Goal: Task Accomplishment & Management: Manage account settings

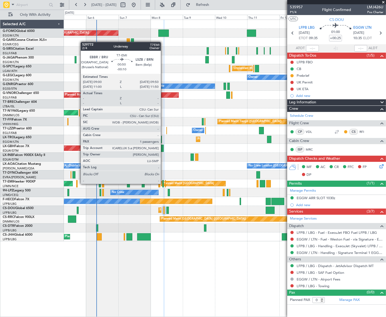
click at [163, 184] on div at bounding box center [162, 183] width 1 height 7
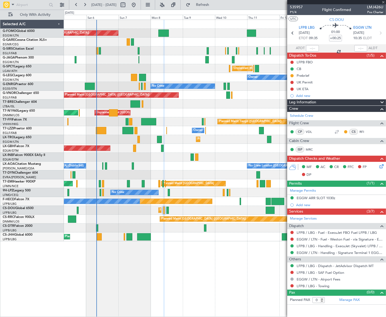
type input "-00:10"
type input "1"
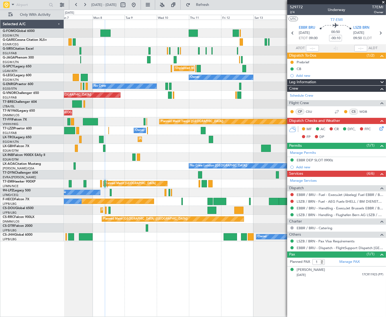
click at [71, 271] on div "Planned Maint [GEOGRAPHIC_DATA] ([GEOGRAPHIC_DATA]) Planned Maint [GEOGRAPHIC_D…" at bounding box center [225, 169] width 322 height 298
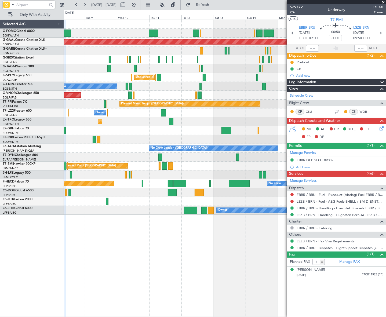
click at [23, 4] on input "text" at bounding box center [31, 5] width 31 height 8
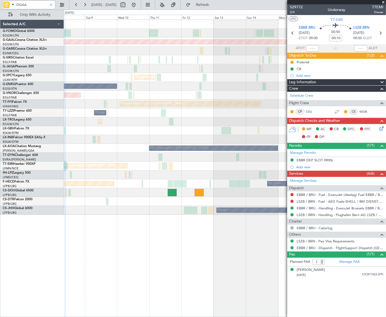
type input "DGAA"
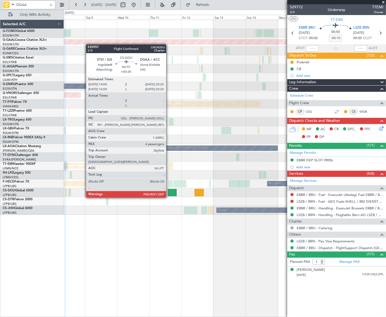
click at [169, 192] on div at bounding box center [172, 192] width 9 height 7
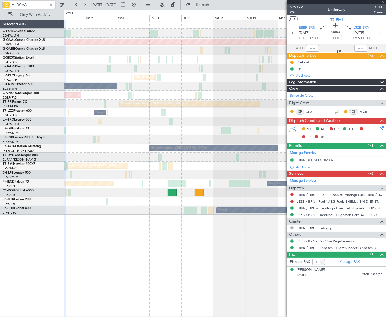
type input "+00:30"
type input "6"
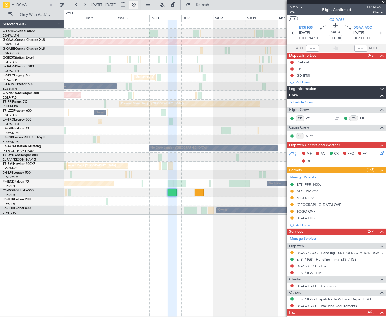
click at [138, 5] on button at bounding box center [133, 5] width 9 height 9
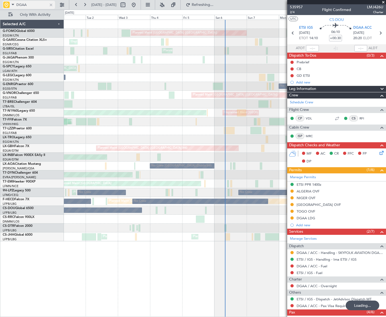
click at [53, 5] on div at bounding box center [51, 5] width 6 height 6
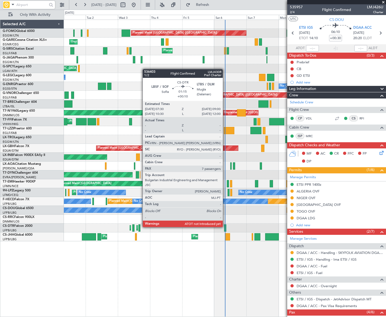
click at [225, 227] on div at bounding box center [225, 228] width 2 height 7
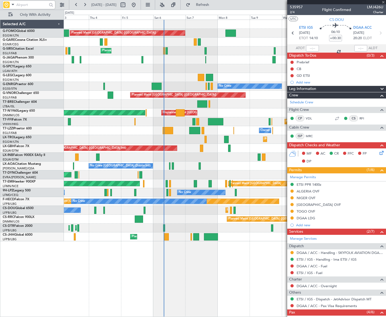
click at [174, 280] on div "Planned Maint [GEOGRAPHIC_DATA] ([GEOGRAPHIC_DATA]) Unplanned Maint [PERSON_NAM…" at bounding box center [225, 169] width 322 height 298
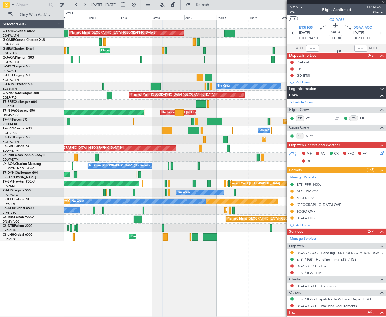
type input "+00:10"
type input "7"
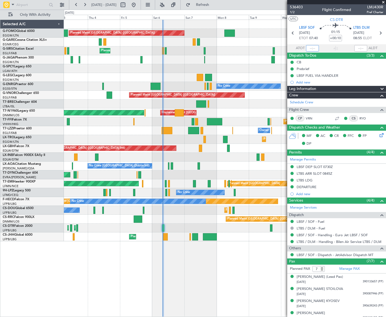
click at [309, 49] on input "text" at bounding box center [312, 48] width 13 height 6
click at [228, 267] on div "Planned Maint [GEOGRAPHIC_DATA] ([GEOGRAPHIC_DATA]) Unplanned Maint [PERSON_NAM…" at bounding box center [225, 169] width 322 height 298
type input "07:51"
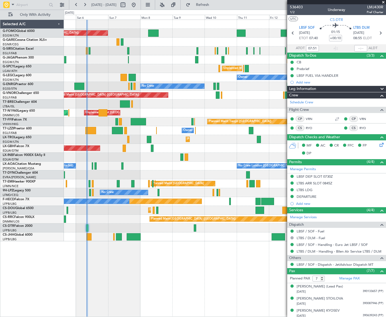
click at [124, 272] on div "Planned Maint [GEOGRAPHIC_DATA] ([GEOGRAPHIC_DATA]) Planned Maint [GEOGRAPHIC_D…" at bounding box center [225, 169] width 322 height 298
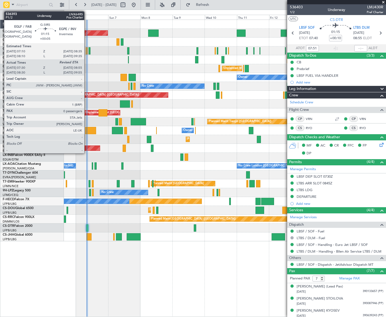
click at [87, 51] on div at bounding box center [87, 50] width 2 height 7
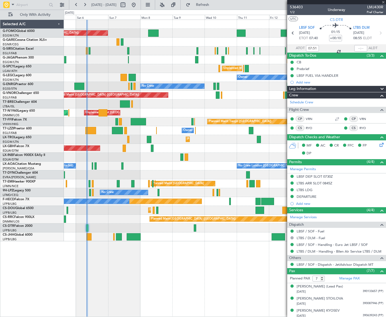
type input "+00:05"
type input "07:30"
type input "0"
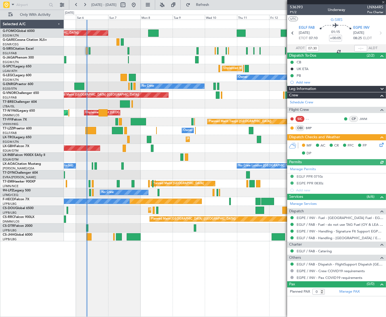
type input "-00:10"
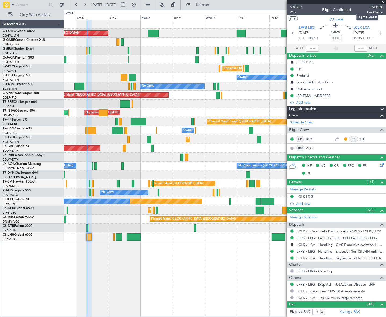
click at [374, 8] on span "LMJ428" at bounding box center [375, 7] width 16 height 6
copy span "LMJ428"
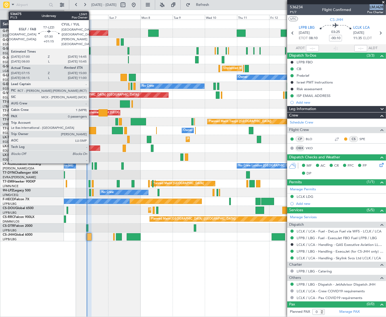
click at [91, 130] on div at bounding box center [90, 130] width 10 height 7
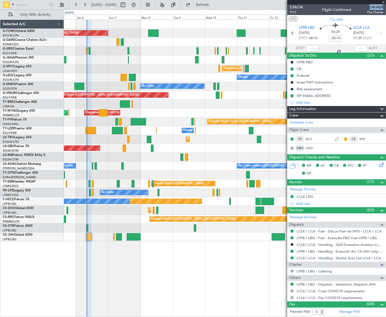
type input "+01:15"
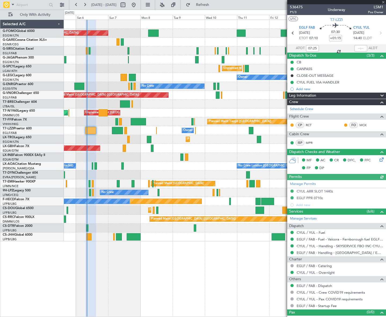
click at [377, 6] on span "LSM1" at bounding box center [375, 7] width 15 height 6
click at [174, 287] on div "Planned Maint [GEOGRAPHIC_DATA] ([GEOGRAPHIC_DATA]) Planned Maint [GEOGRAPHIC_D…" at bounding box center [225, 169] width 322 height 298
type input "07:25"
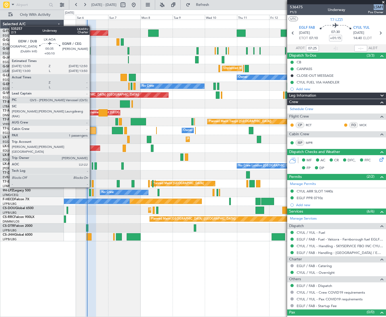
click at [92, 168] on div at bounding box center [92, 165] width 1 height 7
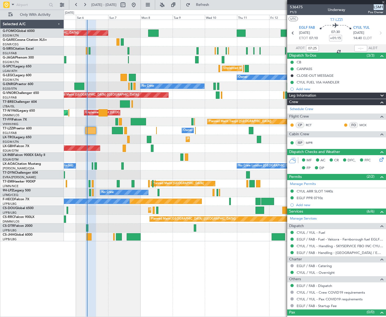
type input "+00:10"
type input "1"
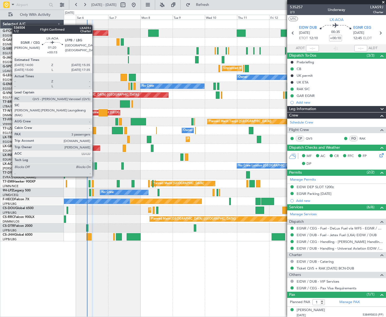
click at [95, 167] on div at bounding box center [96, 165] width 2 height 7
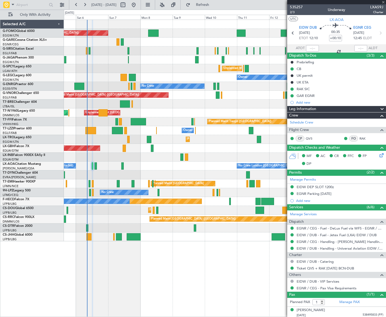
type input "+00:15"
type input "3"
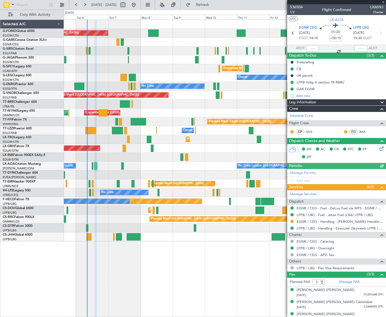
scroll to position [5, 0]
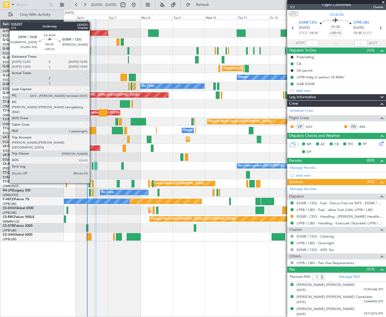
click at [92, 164] on div at bounding box center [92, 165] width 1 height 7
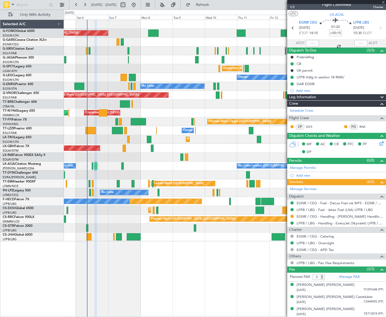
type input "+00:10"
type input "1"
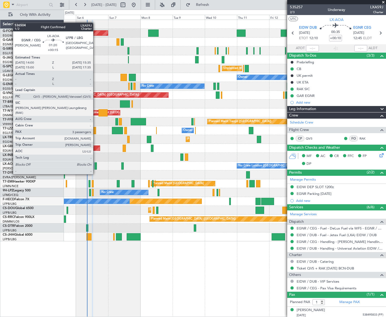
click at [96, 164] on div at bounding box center [96, 165] width 2 height 7
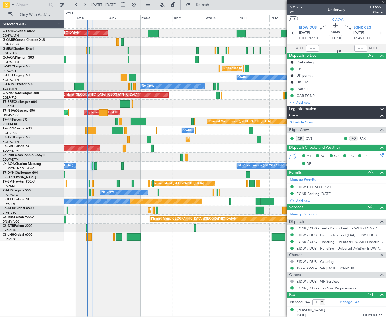
type input "+00:15"
type input "3"
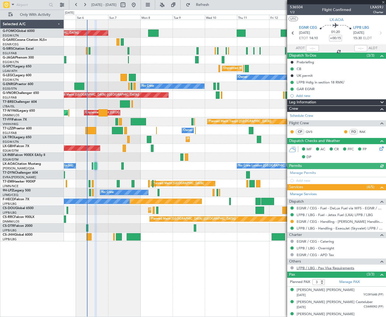
scroll to position [5, 0]
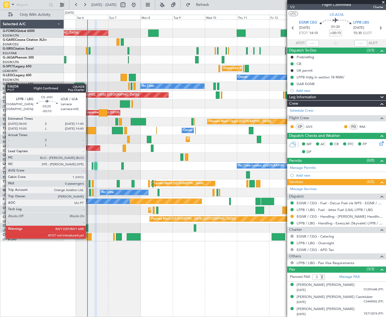
click at [88, 238] on div at bounding box center [88, 236] width 5 height 7
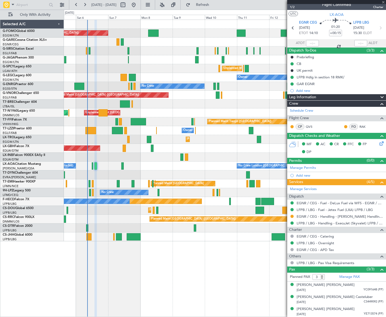
type input "-00:10"
type input "0"
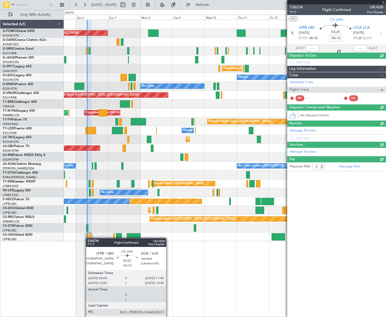
scroll to position [0, 0]
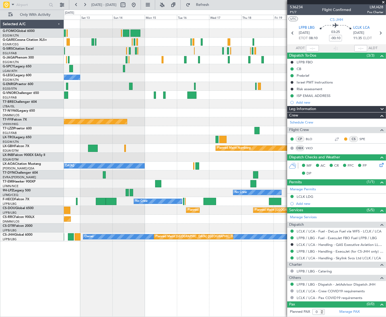
click at [25, 179] on div "Planned Maint [GEOGRAPHIC_DATA] ([GEOGRAPHIC_DATA]) Unplanned Maint [GEOGRAPHIC…" at bounding box center [193, 164] width 386 height 308
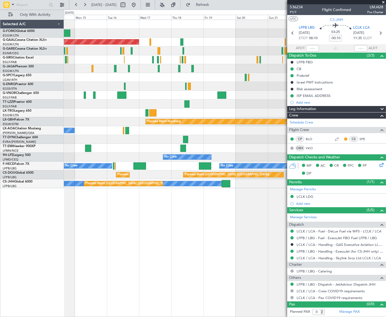
click at [136, 118] on div "Planned Maint Dusseldorf Planned Maint [GEOGRAPHIC_DATA] ([GEOGRAPHIC_DATA]) Pl…" at bounding box center [225, 104] width 322 height 168
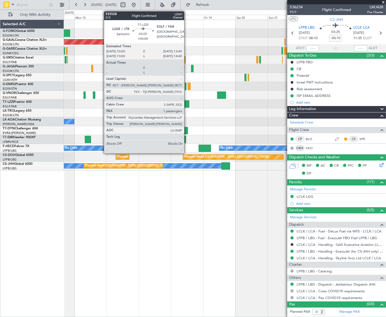
click at [187, 104] on div at bounding box center [186, 103] width 5 height 7
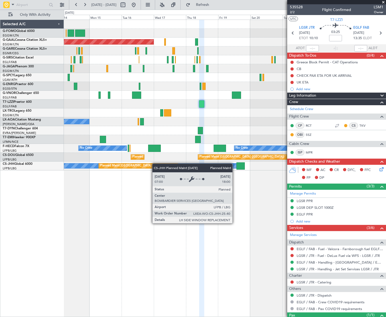
click at [163, 166] on div "Owner Planned Maint [GEOGRAPHIC_DATA] ([GEOGRAPHIC_DATA])" at bounding box center [225, 166] width 322 height 9
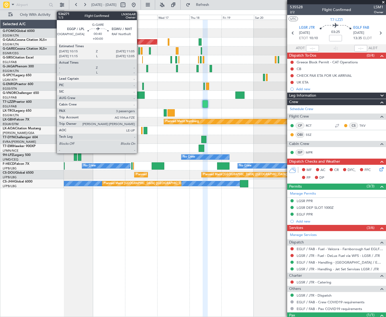
click at [139, 50] on div at bounding box center [139, 50] width 1 height 7
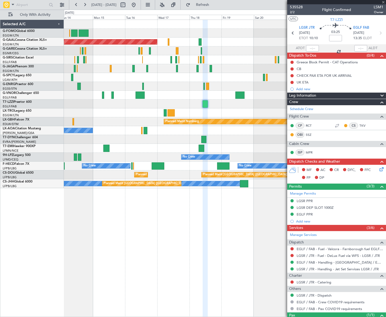
type input "3"
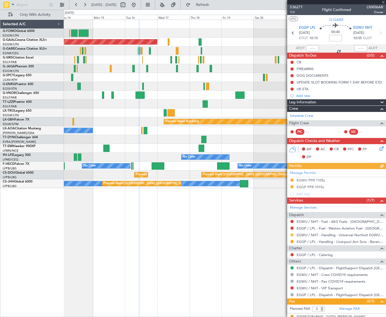
click at [292, 235] on button at bounding box center [292, 234] width 3 height 3
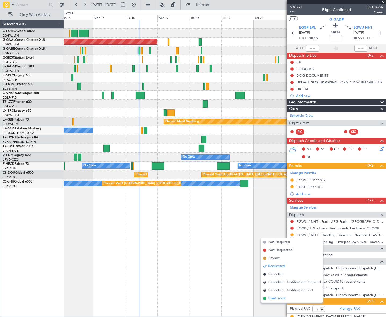
click at [277, 301] on li "Confirmed" at bounding box center [292, 299] width 62 height 8
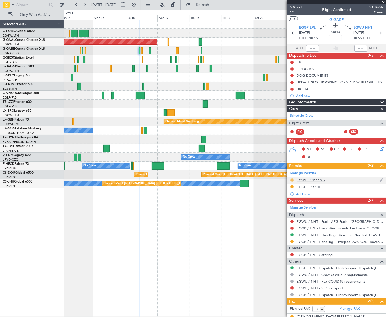
click at [293, 181] on button at bounding box center [292, 180] width 3 height 3
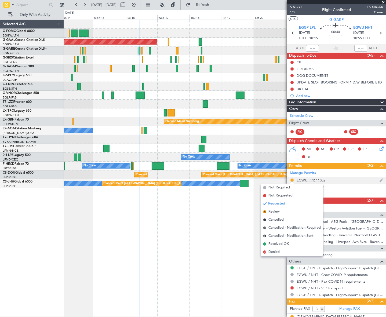
click at [316, 178] on div "EGWU PPR 1105z" at bounding box center [311, 180] width 28 height 5
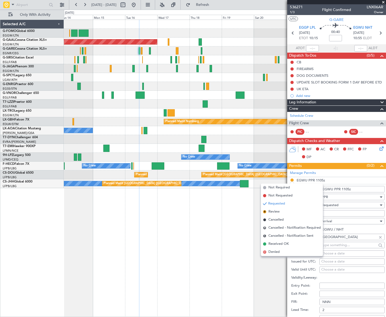
click at [348, 190] on input "EGWU PPR 1105z" at bounding box center [352, 189] width 65 height 6
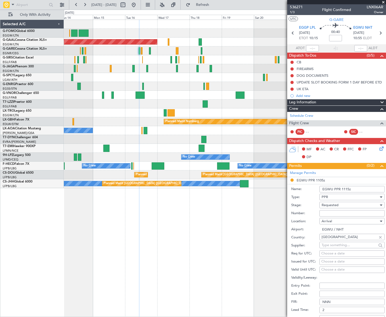
type input "EGWU PPR 1115z"
click at [356, 204] on div "Requested" at bounding box center [350, 205] width 57 height 8
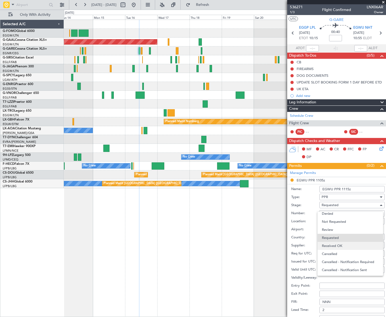
click at [339, 246] on span "Received OK" at bounding box center [350, 246] width 57 height 8
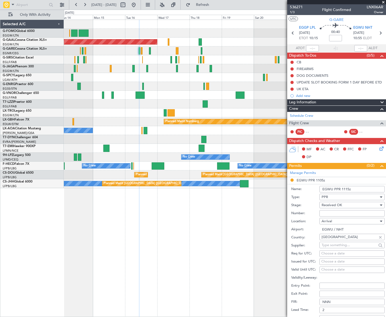
scroll to position [146, 0]
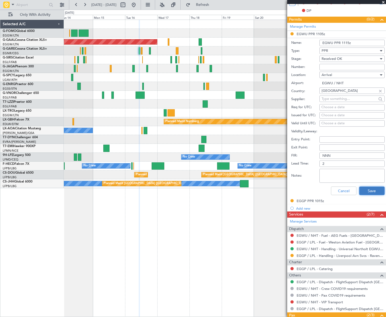
click at [372, 193] on button "Save" at bounding box center [372, 191] width 26 height 9
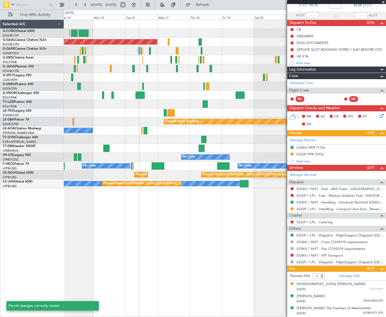
scroll to position [32, 0]
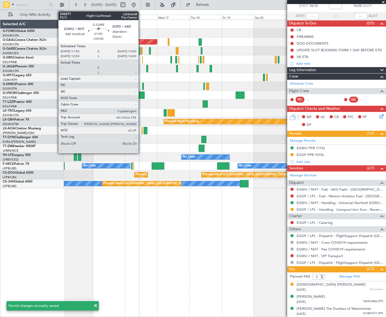
click at [141, 49] on div at bounding box center [142, 50] width 2 height 7
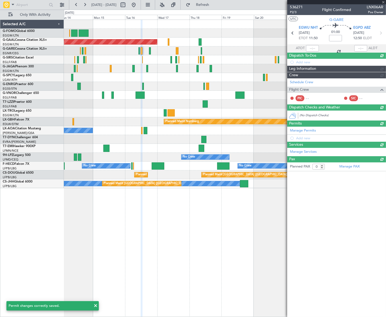
scroll to position [0, 0]
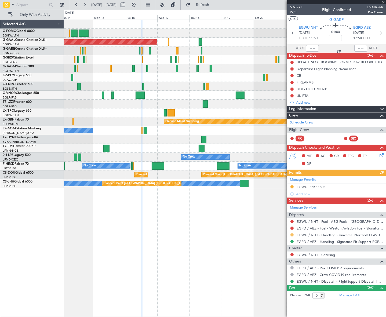
click at [293, 235] on button at bounding box center [292, 234] width 3 height 3
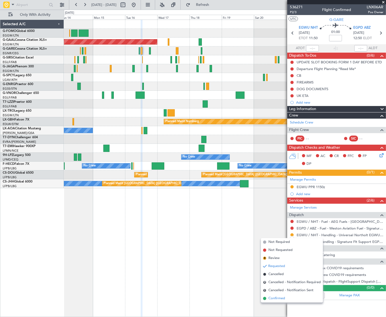
click at [278, 298] on span "Confirmed" at bounding box center [277, 298] width 17 height 5
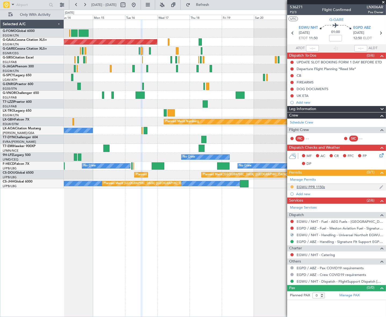
click at [292, 187] on button at bounding box center [292, 186] width 3 height 3
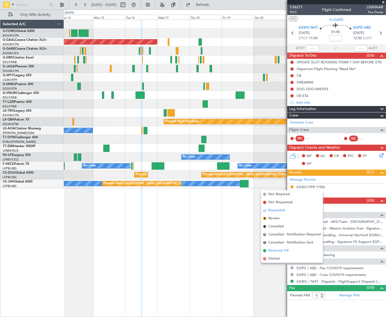
click at [274, 251] on span "Received OK" at bounding box center [279, 250] width 20 height 5
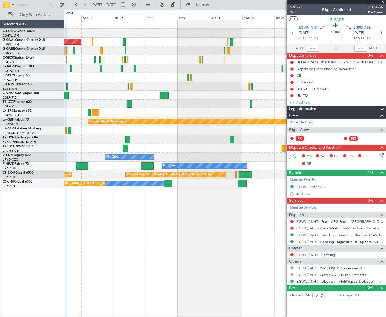
click at [103, 76] on div "Planned Maint Dusseldorf Planned Maint [GEOGRAPHIC_DATA] ([GEOGRAPHIC_DATA]) Pl…" at bounding box center [225, 104] width 322 height 168
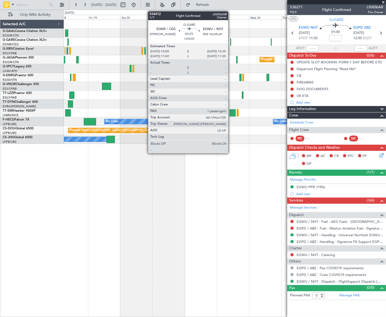
click at [231, 44] on div at bounding box center [230, 41] width 1 height 7
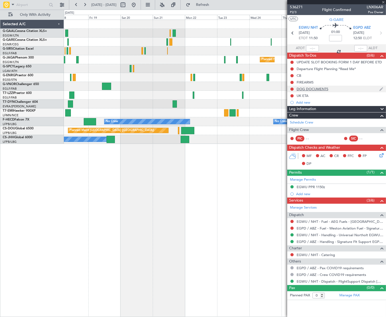
type input "1"
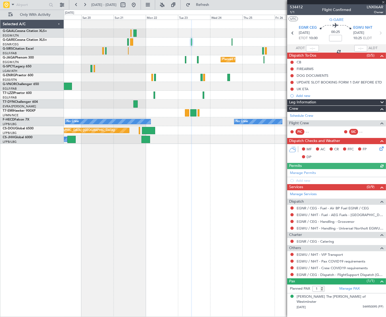
click at [128, 216] on div "Planned Maint Dusseldorf Planned Maint [GEOGRAPHIC_DATA] ([GEOGRAPHIC_DATA]) No…" at bounding box center [225, 169] width 322 height 298
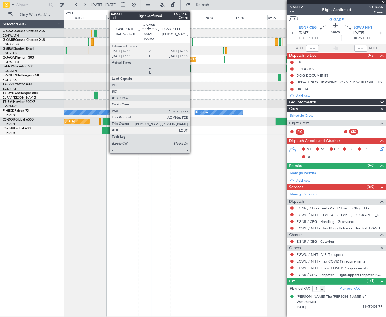
click at [192, 44] on div at bounding box center [192, 41] width 1 height 7
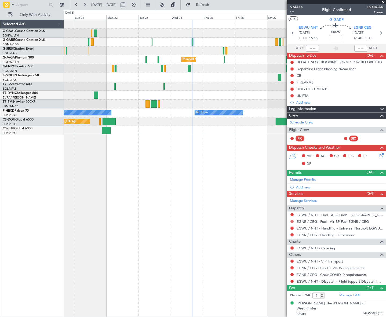
click at [292, 221] on button at bounding box center [292, 221] width 3 height 3
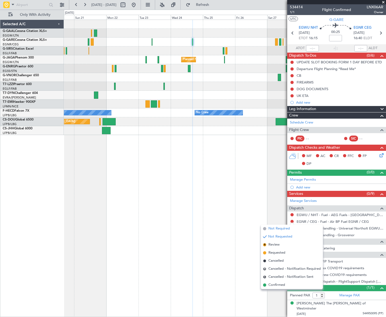
click at [282, 229] on span "Not Required" at bounding box center [279, 228] width 21 height 5
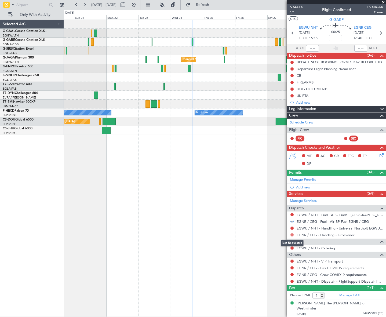
click at [293, 235] on button at bounding box center [292, 234] width 3 height 3
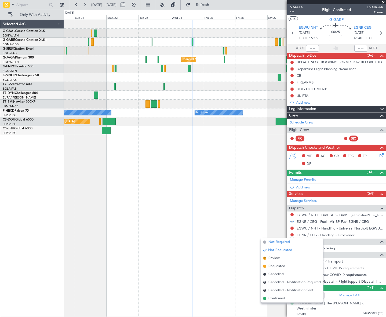
click at [273, 242] on span "Not Required" at bounding box center [279, 242] width 21 height 5
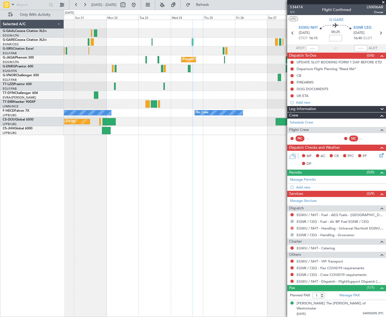
click at [291, 229] on button at bounding box center [292, 228] width 3 height 3
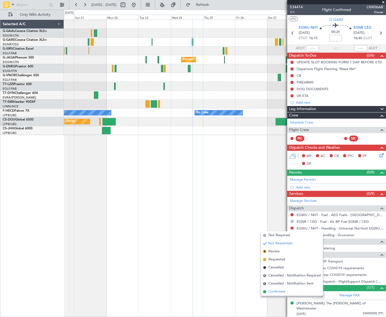
click at [278, 291] on span "Confirmed" at bounding box center [277, 291] width 17 height 5
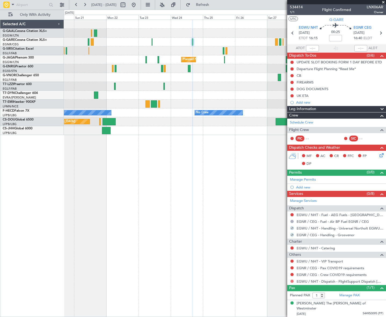
click at [292, 282] on button at bounding box center [292, 281] width 3 height 3
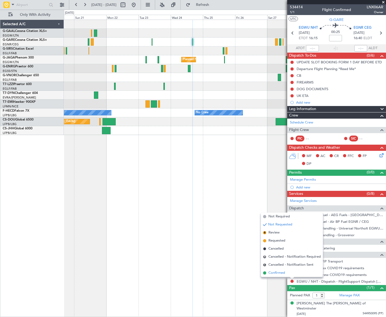
click at [279, 273] on span "Confirmed" at bounding box center [277, 272] width 17 height 5
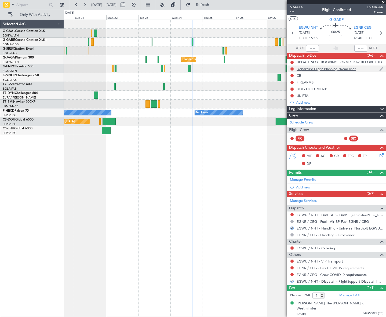
click at [344, 67] on div "Departure Flight Planning *Read Me*" at bounding box center [326, 69] width 59 height 5
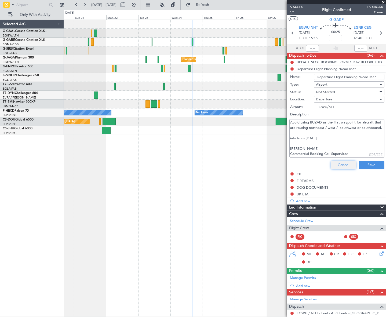
click at [347, 166] on button "Cancel" at bounding box center [344, 165] width 26 height 9
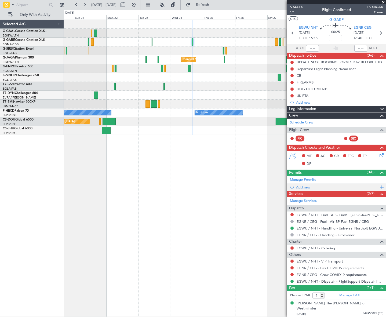
click at [302, 187] on div "Add new" at bounding box center [337, 187] width 82 height 5
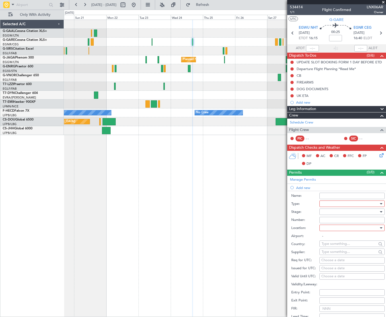
click at [343, 204] on div at bounding box center [350, 204] width 57 height 8
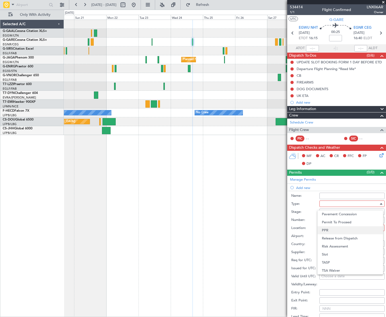
click at [329, 229] on span "PPR" at bounding box center [350, 230] width 57 height 8
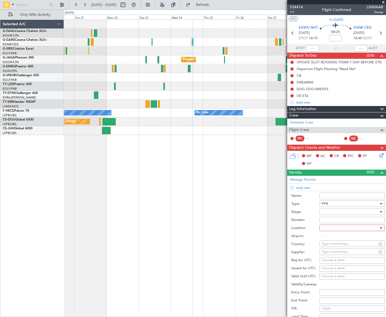
click at [367, 215] on div at bounding box center [350, 212] width 57 height 8
click at [341, 253] on span "Received OK" at bounding box center [350, 255] width 57 height 8
click at [374, 228] on div at bounding box center [350, 228] width 57 height 8
click at [338, 239] on span "Departure" at bounding box center [350, 239] width 57 height 8
type input "EGWU / NHT"
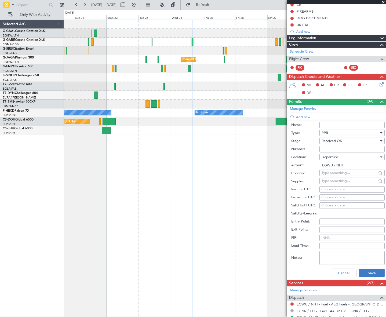
scroll to position [73, 0]
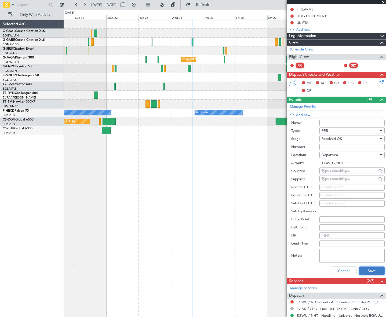
click at [373, 269] on button "Save" at bounding box center [372, 271] width 26 height 9
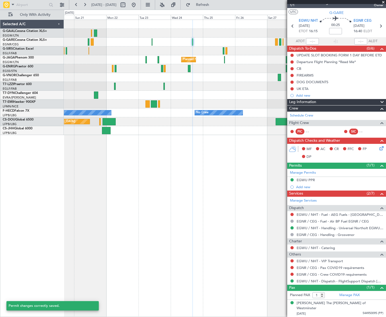
scroll to position [1, 0]
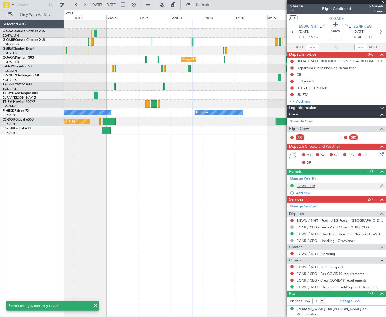
click at [310, 185] on div "EGWU PPR" at bounding box center [306, 186] width 18 height 5
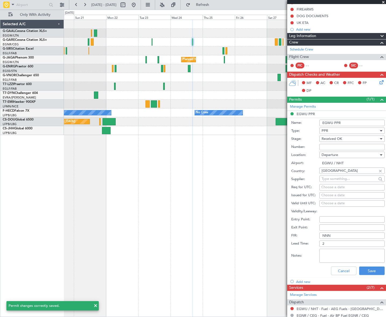
click at [352, 121] on input "EGWU PPR" at bounding box center [352, 123] width 65 height 6
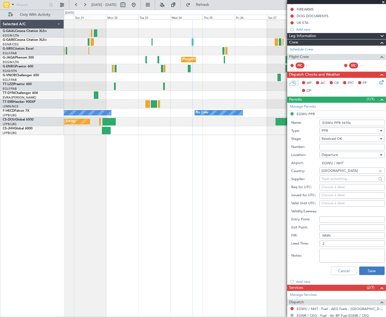
type input "EGWU PPR 1610z"
click at [367, 274] on button "Save" at bounding box center [372, 271] width 26 height 9
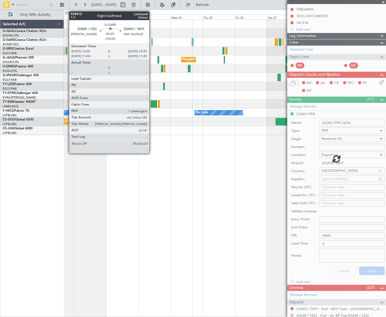
scroll to position [1, 0]
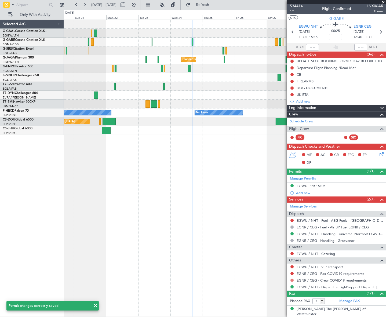
click at [292, 279] on button at bounding box center [292, 280] width 3 height 3
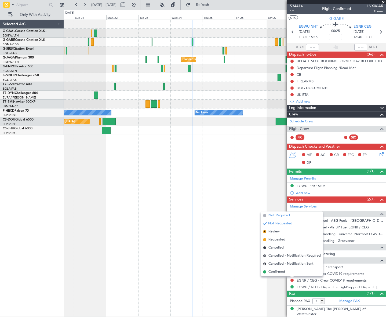
click at [276, 214] on span "Not Required" at bounding box center [279, 215] width 21 height 5
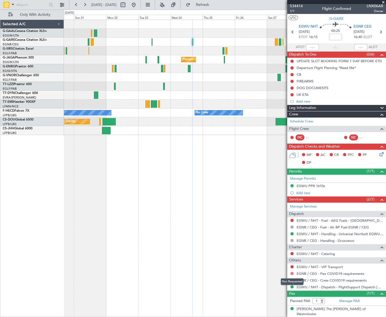
click at [292, 273] on button at bounding box center [292, 273] width 3 height 3
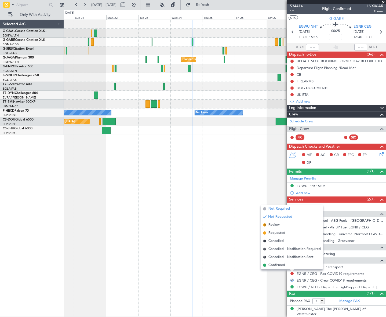
click at [280, 207] on span "Not Required" at bounding box center [279, 208] width 21 height 5
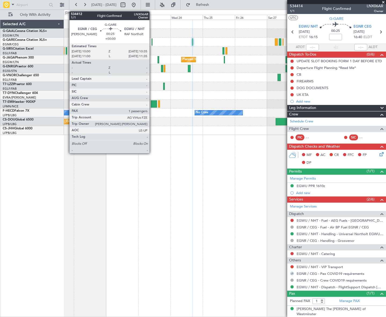
click at [152, 43] on div at bounding box center [152, 41] width 1 height 7
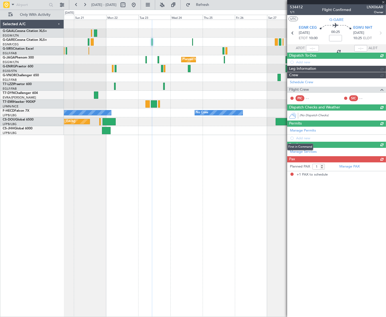
scroll to position [0, 0]
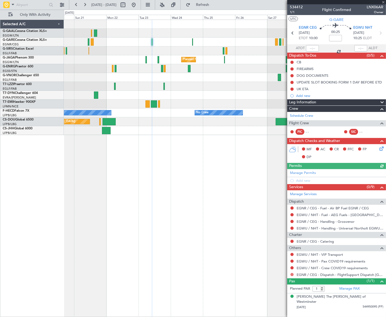
click at [291, 274] on button at bounding box center [292, 274] width 3 height 3
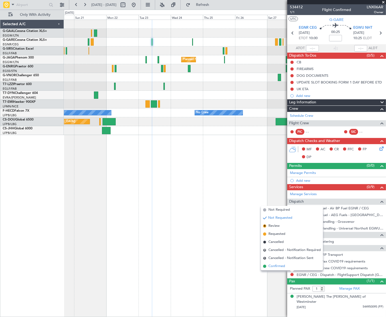
click at [279, 268] on span "Confirmed" at bounding box center [277, 266] width 17 height 5
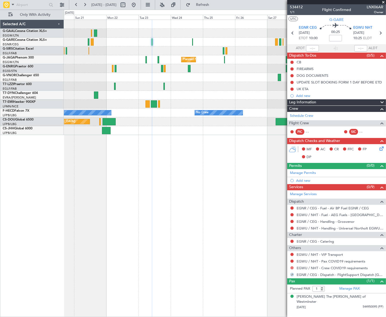
click at [292, 267] on button at bounding box center [292, 267] width 3 height 3
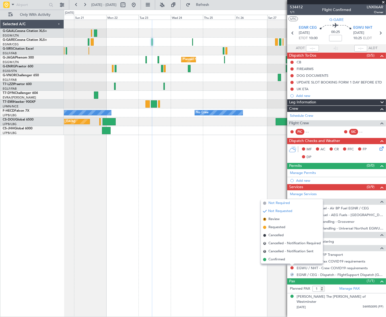
click at [274, 202] on span "Not Required" at bounding box center [279, 203] width 21 height 5
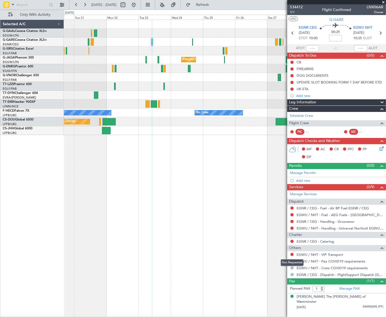
click at [292, 260] on div "Not Requested" at bounding box center [292, 262] width 23 height 7
click at [291, 260] on button at bounding box center [292, 261] width 3 height 3
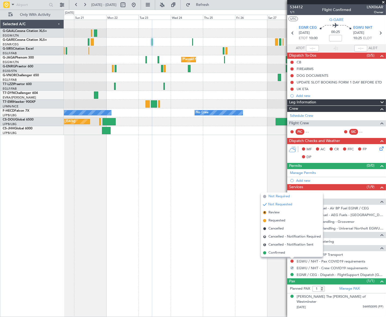
click at [278, 195] on span "Not Required" at bounding box center [279, 196] width 21 height 5
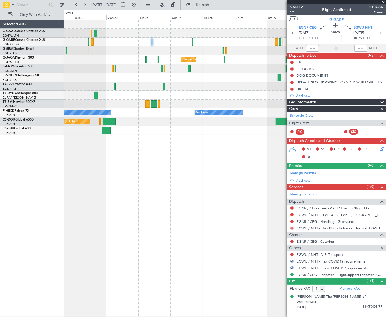
click at [293, 228] on button at bounding box center [292, 228] width 3 height 3
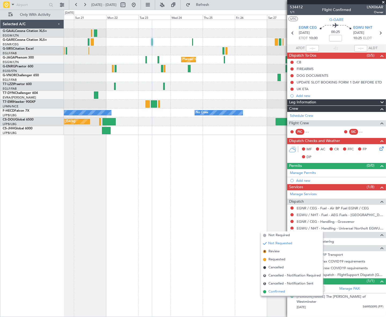
click at [276, 291] on span "Confirmed" at bounding box center [277, 291] width 17 height 5
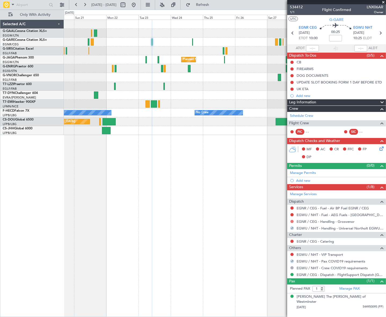
click at [292, 221] on button at bounding box center [292, 221] width 3 height 3
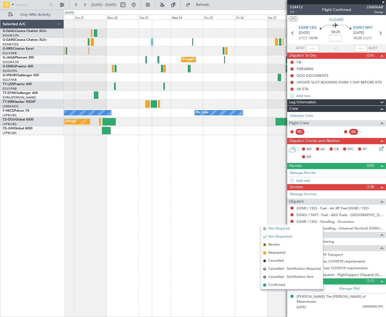
click at [276, 228] on span "Not Required" at bounding box center [279, 228] width 21 height 5
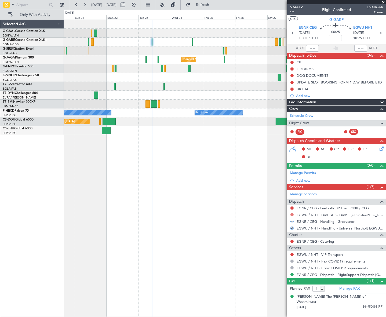
click at [293, 214] on button at bounding box center [292, 214] width 3 height 3
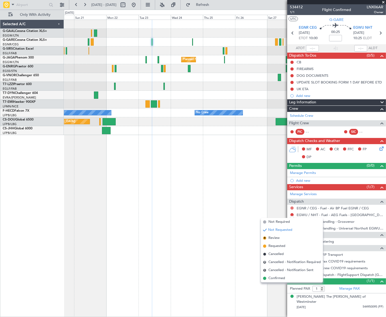
click at [293, 207] on button at bounding box center [292, 208] width 3 height 3
click at [275, 215] on span "Not Required" at bounding box center [279, 215] width 21 height 5
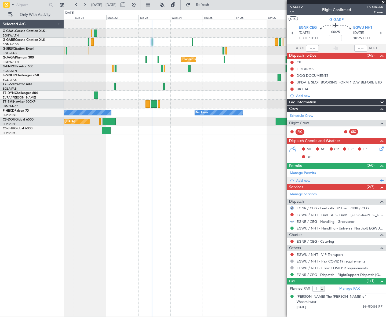
click at [302, 181] on div "Add new" at bounding box center [337, 180] width 82 height 5
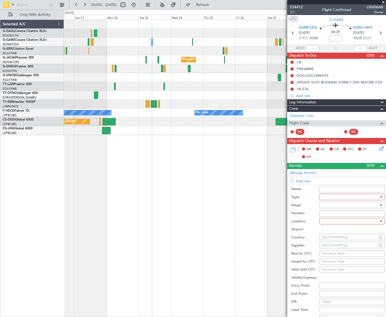
click at [331, 198] on div at bounding box center [350, 197] width 57 height 8
click at [331, 223] on span "PPR" at bounding box center [350, 224] width 57 height 8
click at [368, 204] on div at bounding box center [350, 205] width 57 height 8
click at [340, 247] on span "Received OK" at bounding box center [350, 248] width 57 height 8
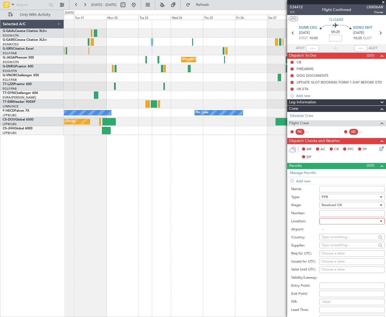
click at [367, 219] on div at bounding box center [350, 221] width 57 height 8
click at [334, 249] on span "Arrival" at bounding box center [350, 248] width 57 height 8
type input "EGWU / NHT"
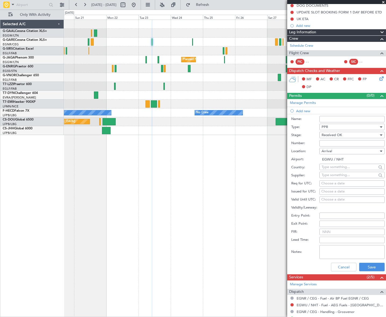
scroll to position [73, 0]
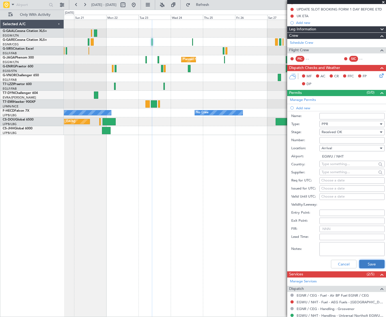
click at [375, 266] on button "Save" at bounding box center [372, 264] width 26 height 9
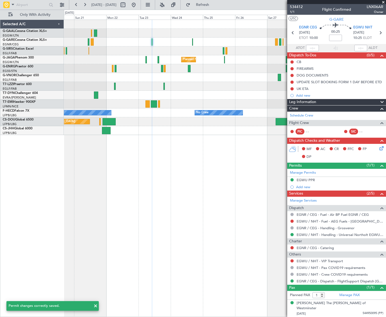
scroll to position [0, 0]
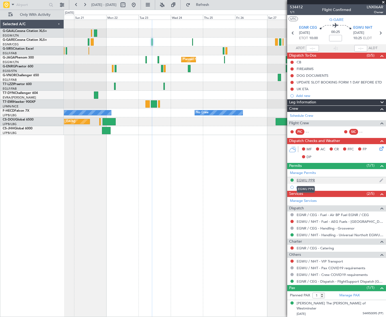
click at [307, 182] on div "EGWU PPR" at bounding box center [306, 180] width 18 height 5
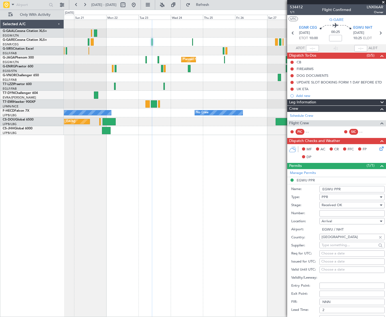
click at [349, 188] on input "EGWU PPR" at bounding box center [352, 189] width 65 height 6
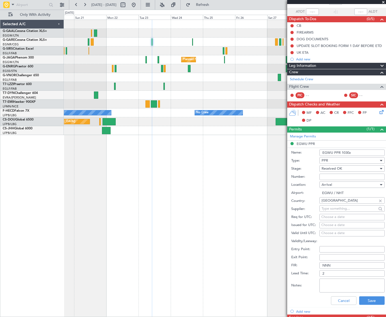
scroll to position [73, 0]
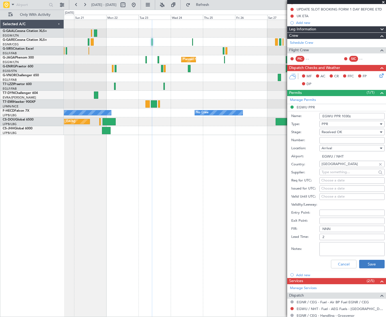
type input "EGWU PPR 1030z"
click at [369, 267] on button "Save" at bounding box center [372, 264] width 26 height 9
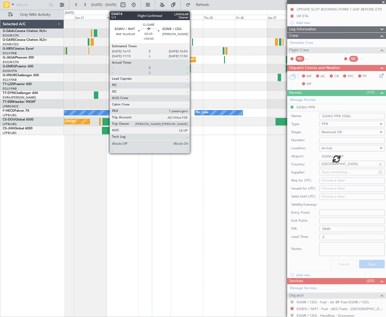
click at [192, 43] on div at bounding box center [192, 41] width 1 height 7
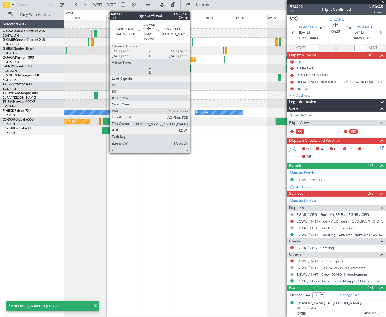
scroll to position [0, 0]
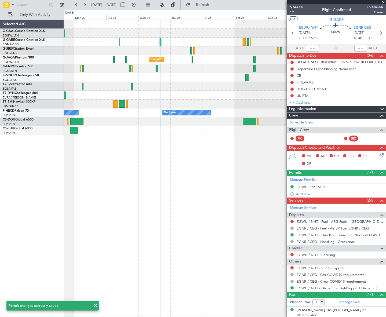
click at [232, 53] on div at bounding box center [225, 50] width 322 height 9
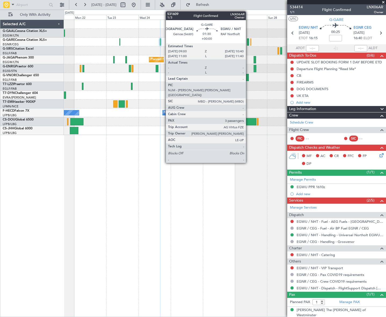
click at [248, 41] on div at bounding box center [248, 41] width 2 height 7
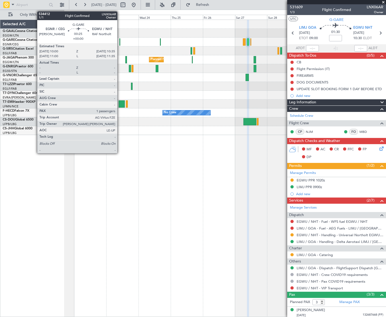
click at [120, 43] on div at bounding box center [120, 41] width 1 height 7
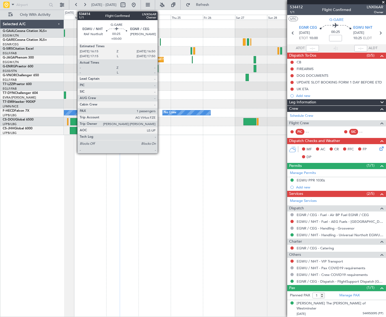
click at [160, 43] on div at bounding box center [160, 41] width 1 height 7
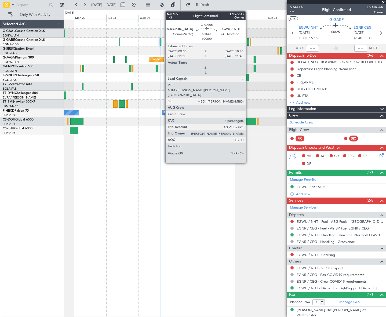
click at [248, 42] on div at bounding box center [248, 41] width 2 height 7
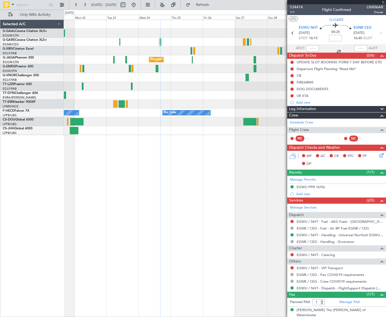
type input "3"
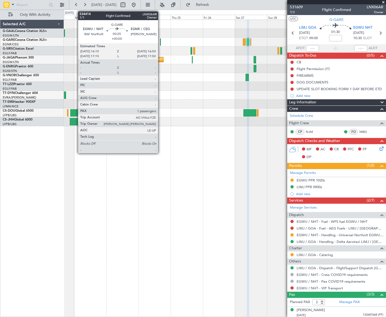
click at [161, 42] on div at bounding box center [160, 41] width 1 height 7
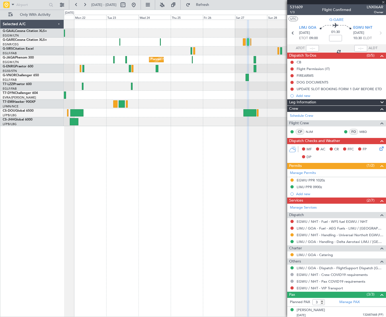
type input "1"
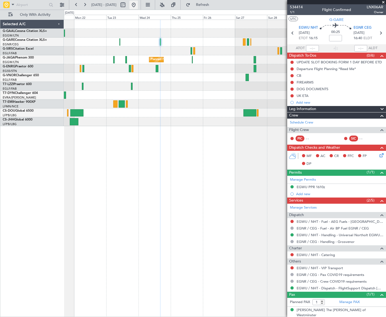
click at [138, 4] on button at bounding box center [133, 5] width 9 height 9
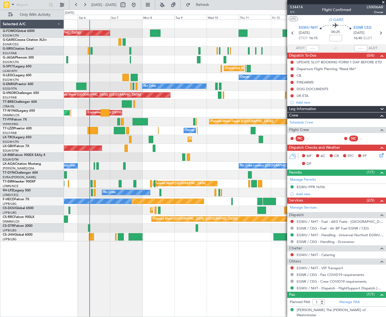
click at [77, 228] on div "Planned Maint [GEOGRAPHIC_DATA] ([GEOGRAPHIC_DATA]) Planned Maint [GEOGRAPHIC_D…" at bounding box center [225, 131] width 322 height 222
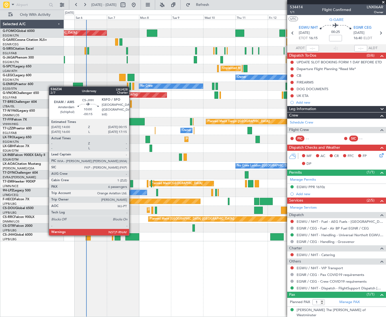
click at [132, 235] on div at bounding box center [132, 236] width 14 height 7
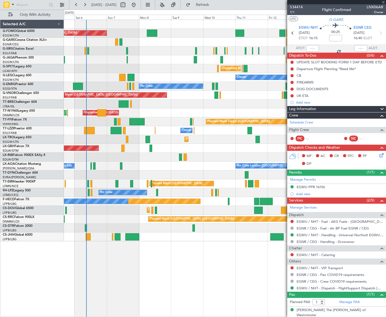
type input "-00:15"
type input "6"
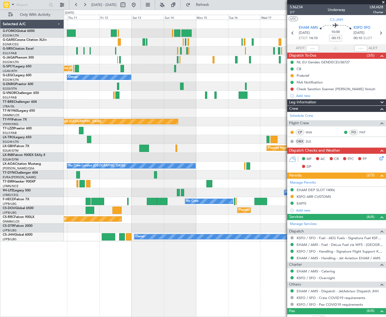
click at [2, 181] on div "Unplanned Maint [GEOGRAPHIC_DATA] ([PERSON_NAME] Intl) Owner No Crew Planned Ma…" at bounding box center [193, 164] width 386 height 308
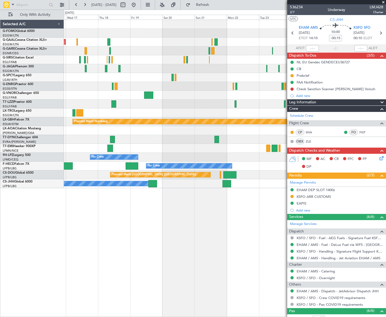
click at [52, 145] on div "Planned Maint Dusseldorf Planned Maint [GEOGRAPHIC_DATA] ([GEOGRAPHIC_DATA]) Pl…" at bounding box center [193, 164] width 386 height 308
